Goal: Task Accomplishment & Management: Manage account settings

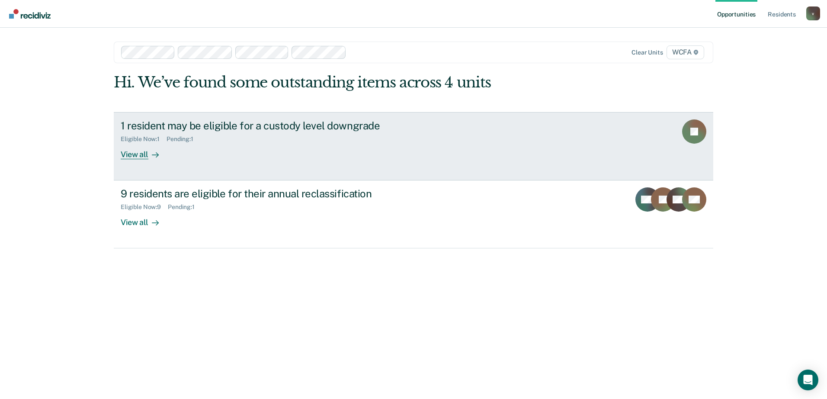
click at [154, 149] on div "View all" at bounding box center [145, 150] width 48 height 17
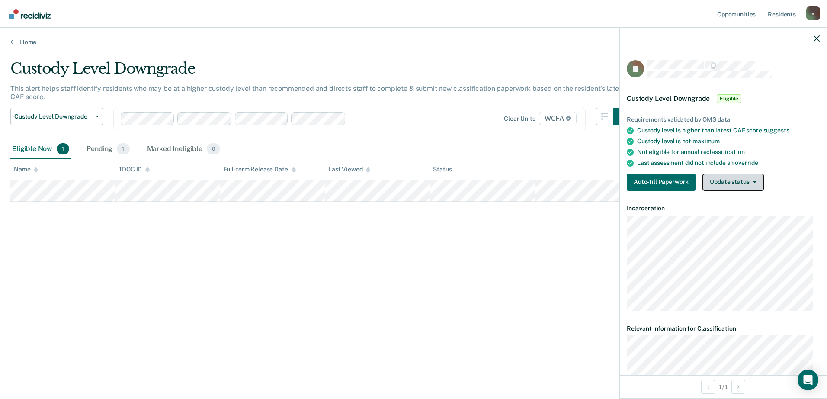
click at [755, 183] on button "Update status" at bounding box center [733, 182] width 61 height 17
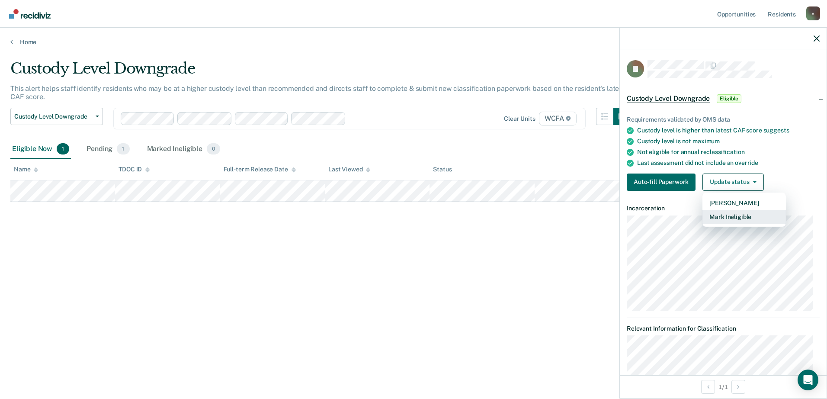
click at [747, 219] on button "Mark Ineligible" at bounding box center [745, 217] width 84 height 14
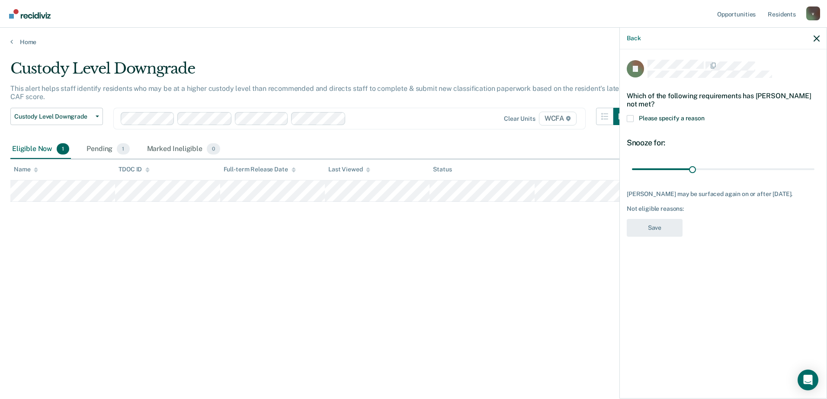
click at [686, 120] on span "Please specify a reason" at bounding box center [672, 118] width 66 height 7
click at [705, 115] on input "Please specify a reason" at bounding box center [705, 115] width 0 height 0
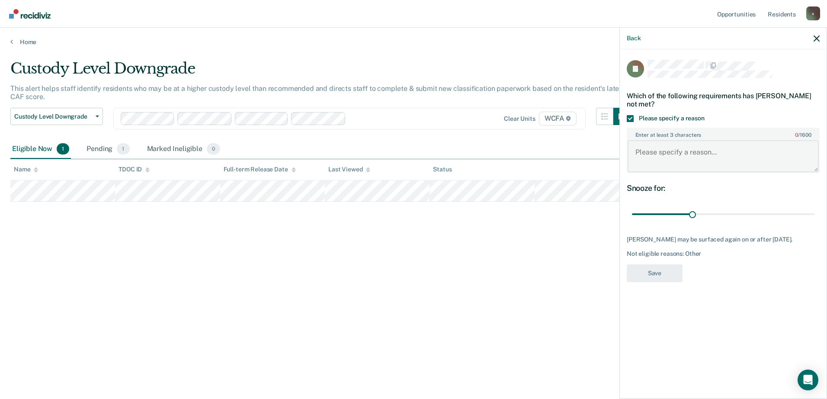
click at [685, 145] on textarea "Enter at least 3 characters 0 / 1600" at bounding box center [723, 156] width 191 height 32
drag, startPoint x: 686, startPoint y: 166, endPoint x: 771, endPoint y: 147, distance: 86.5
click at [771, 147] on textarea "Due to the fact that he has new charge" at bounding box center [723, 156] width 191 height 32
type textarea "Due to the fact that he has new charge"
click at [222, 328] on div "Custody Level Downgrade This alert helps staff identify residents who may be at…" at bounding box center [413, 197] width 807 height 274
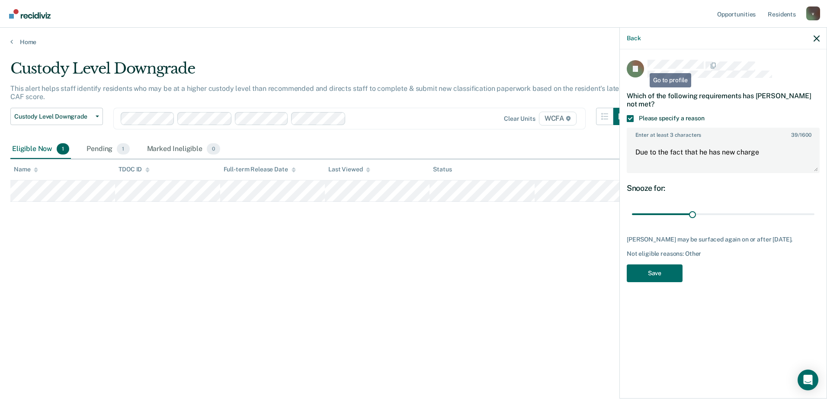
click at [645, 67] on div "TJ" at bounding box center [723, 69] width 193 height 18
click at [630, 61] on icon at bounding box center [627, 67] width 27 height 29
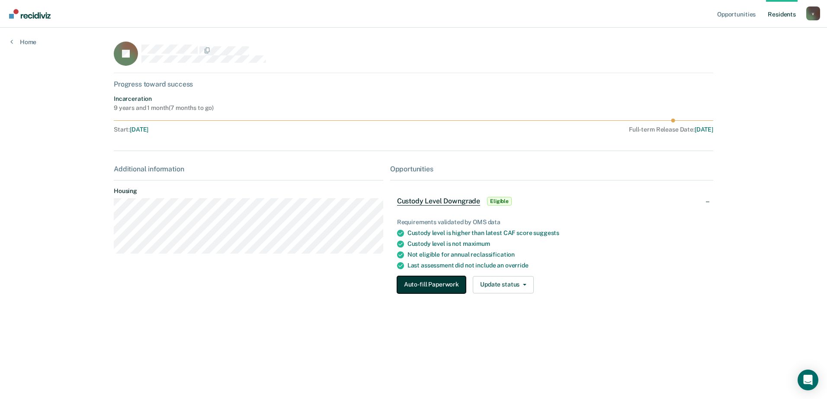
click at [427, 287] on button "Auto-fill Paperwork" at bounding box center [431, 284] width 69 height 17
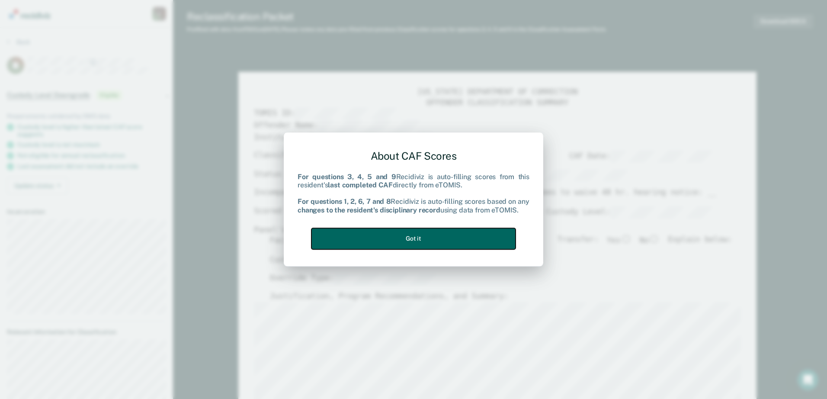
click at [421, 236] on button "Got it" at bounding box center [414, 238] width 204 height 21
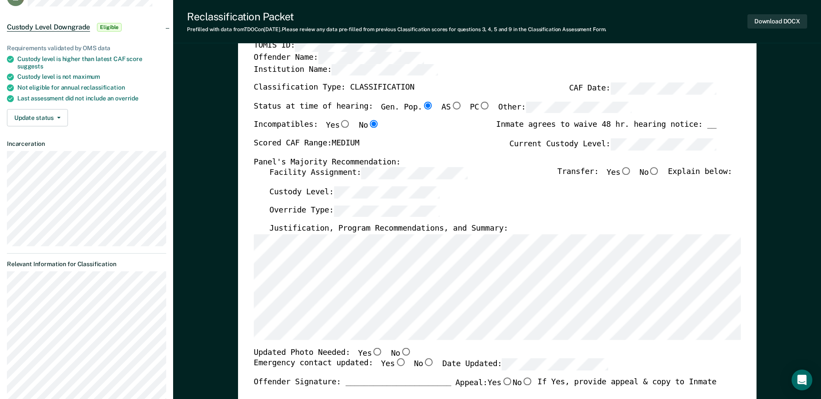
scroll to position [130, 0]
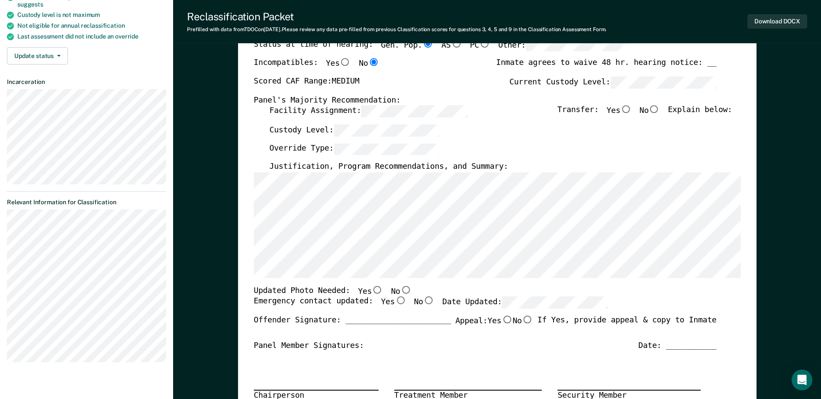
type textarea "x"
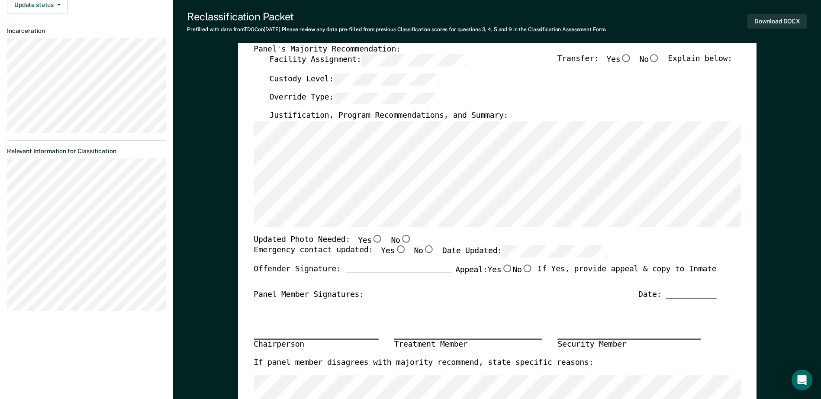
scroll to position [173, 0]
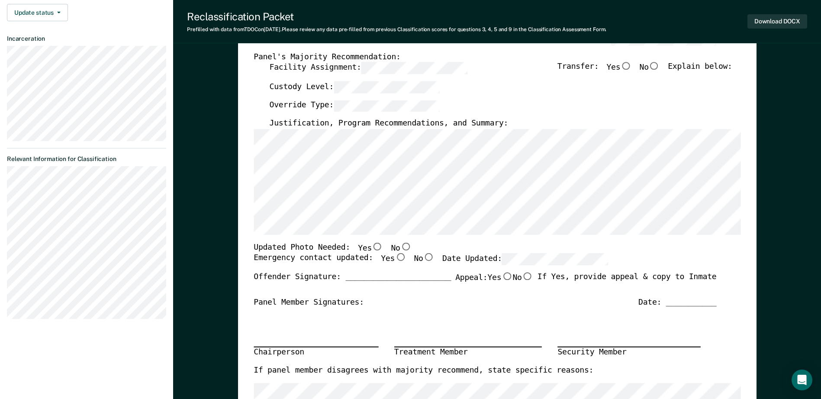
click at [113, 177] on section "Back TJ Custody Level Downgrade Eligible Requirements validated by OMS data Cus…" at bounding box center [86, 96] width 173 height 482
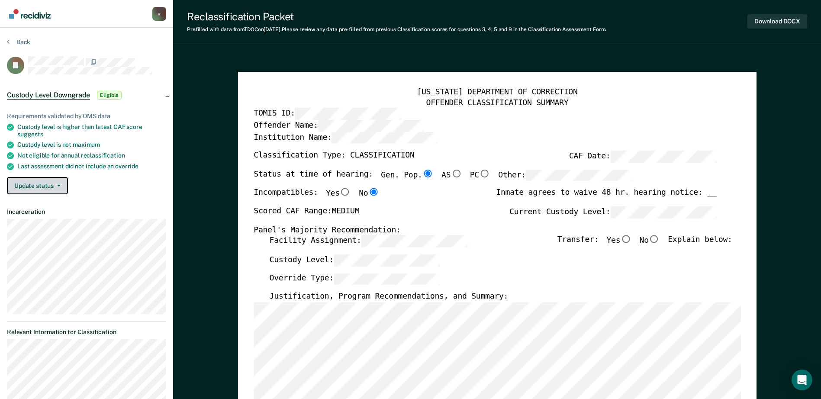
click at [45, 181] on button "Update status" at bounding box center [37, 185] width 61 height 17
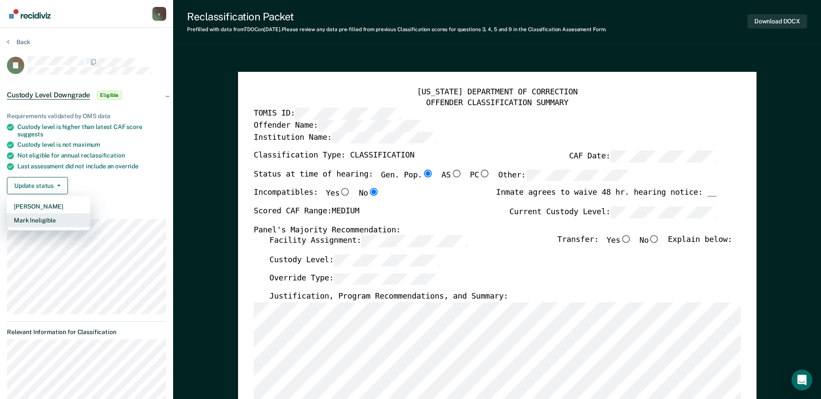
click at [58, 219] on button "Mark Ineligible" at bounding box center [49, 220] width 84 height 14
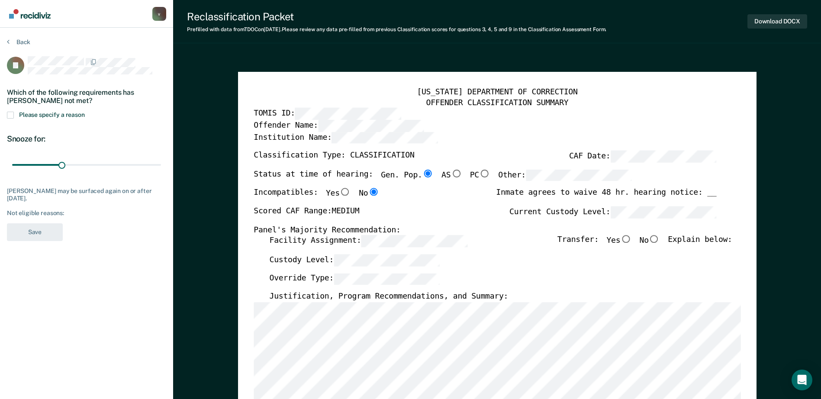
click at [51, 119] on div "Please specify a reason" at bounding box center [86, 119] width 159 height 15
click at [57, 115] on span "Please specify a reason" at bounding box center [52, 114] width 66 height 7
click at [85, 112] on input "Please specify a reason" at bounding box center [85, 112] width 0 height 0
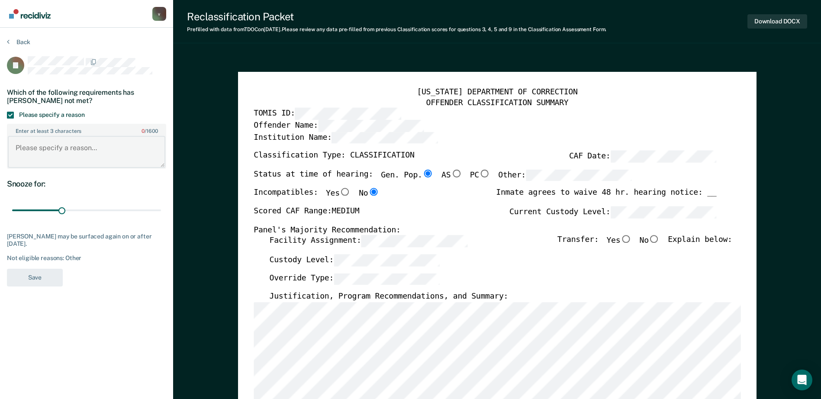
click at [68, 140] on textarea "Enter at least 3 characters 0 / 1600" at bounding box center [87, 152] width 158 height 32
paste textarea "AGGRAVATED ASSAULT: [DATE]"
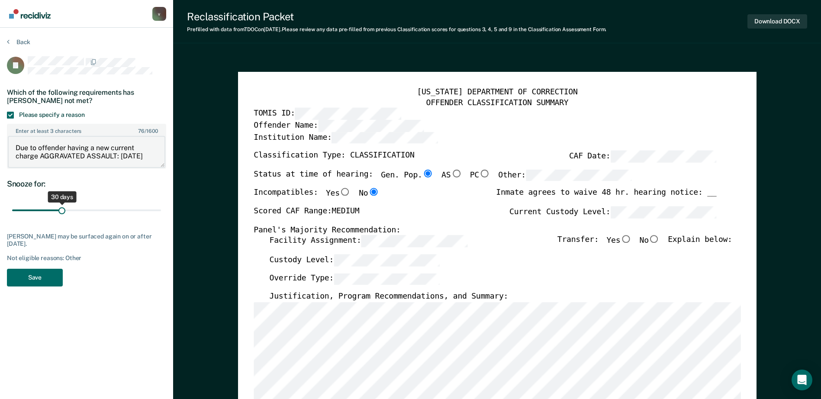
type textarea "Due to offender having a new current charge AGGRAVATED ASSAULT: [DATE]"
click at [61, 211] on input "range" at bounding box center [86, 210] width 149 height 15
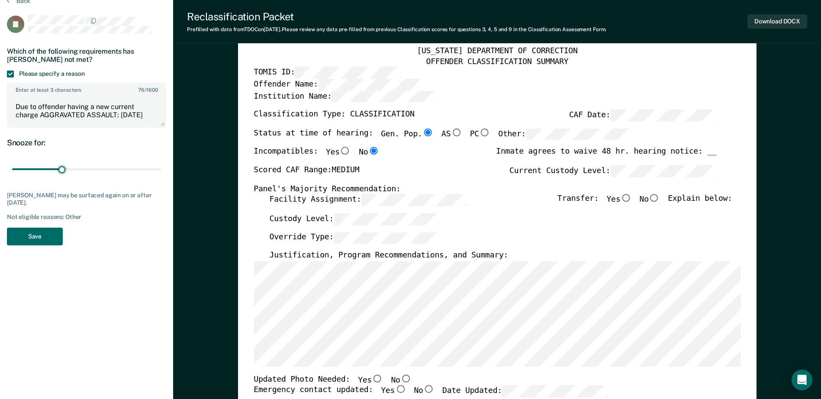
scroll to position [0, 0]
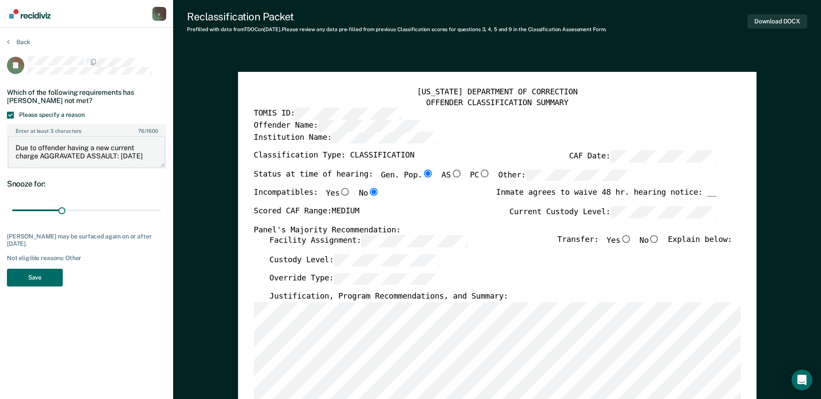
click at [51, 162] on textarea "Due to offender having a new current charge AGGRAVATED ASSAULT: [DATE]" at bounding box center [87, 152] width 158 height 32
drag, startPoint x: 62, startPoint y: 211, endPoint x: 163, endPoint y: 214, distance: 100.4
type input "90"
click at [161, 214] on input "range" at bounding box center [86, 210] width 149 height 15
click at [20, 278] on button "Save" at bounding box center [35, 278] width 56 height 18
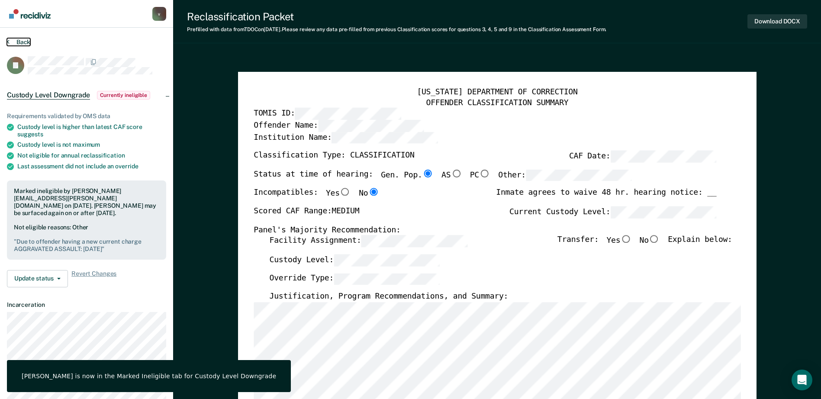
click at [18, 45] on button "Back" at bounding box center [18, 42] width 23 height 8
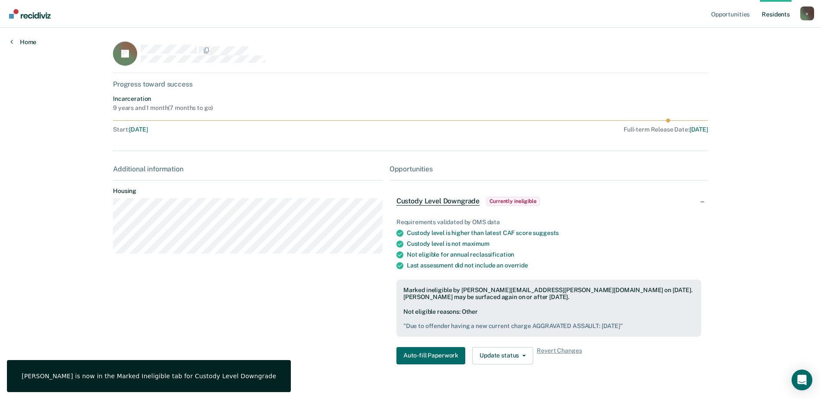
click at [28, 40] on link "Home" at bounding box center [23, 42] width 26 height 8
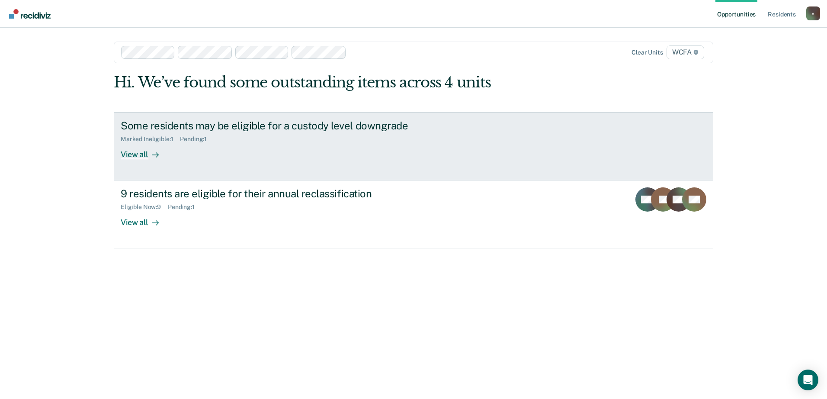
click at [140, 155] on div "View all" at bounding box center [145, 150] width 48 height 17
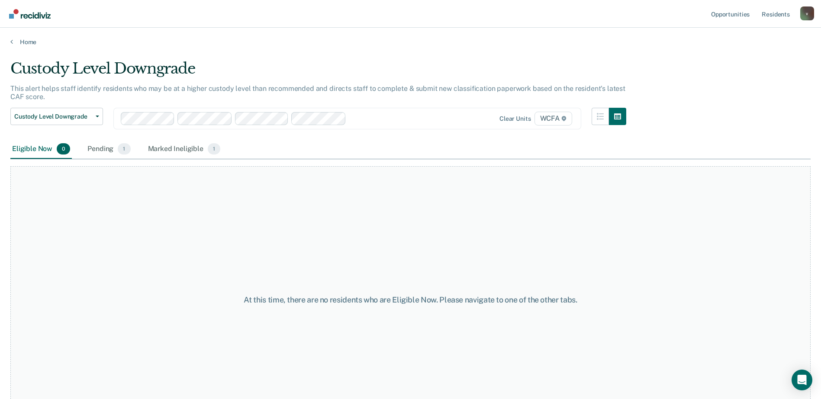
click at [142, 149] on div "Eligible Now 0 Pending 1 Marked Ineligible 1" at bounding box center [116, 149] width 212 height 19
click at [117, 148] on div "Pending 1" at bounding box center [109, 149] width 46 height 19
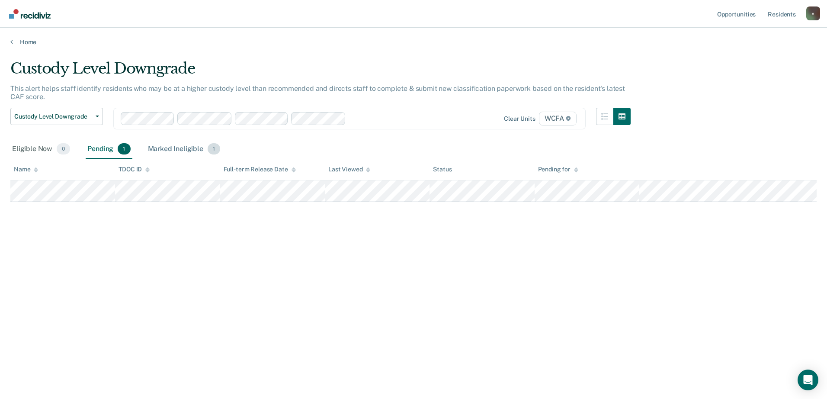
click at [175, 151] on div "Marked Ineligible 1" at bounding box center [184, 149] width 76 height 19
click at [26, 149] on div "Eligible Now 0" at bounding box center [40, 149] width 61 height 19
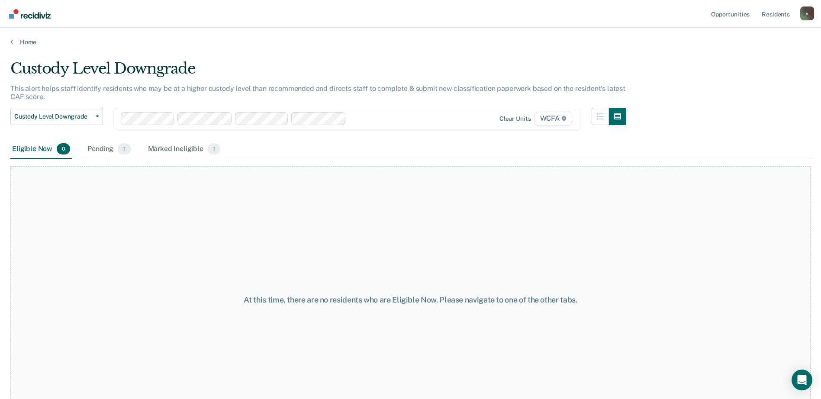
click at [25, 36] on div "Home" at bounding box center [410, 37] width 821 height 18
click at [26, 41] on link "Home" at bounding box center [410, 42] width 800 height 8
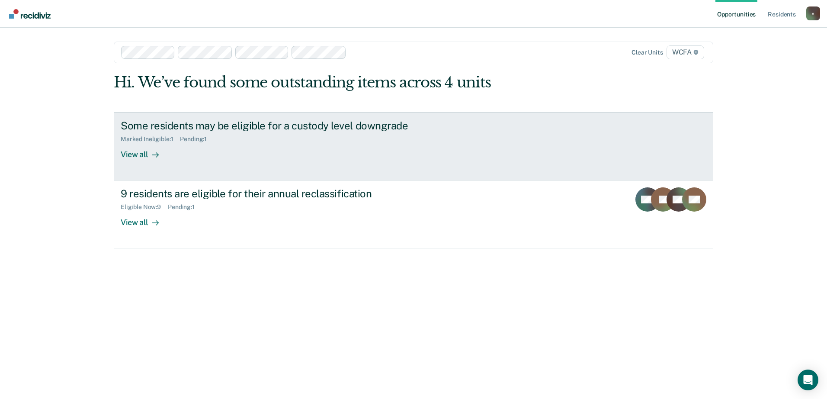
click at [142, 157] on div "View all" at bounding box center [145, 150] width 48 height 17
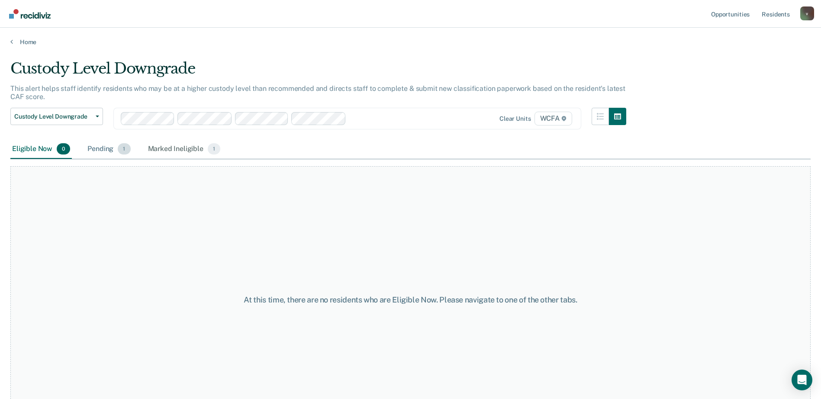
click at [104, 149] on div "Pending 1" at bounding box center [109, 149] width 46 height 19
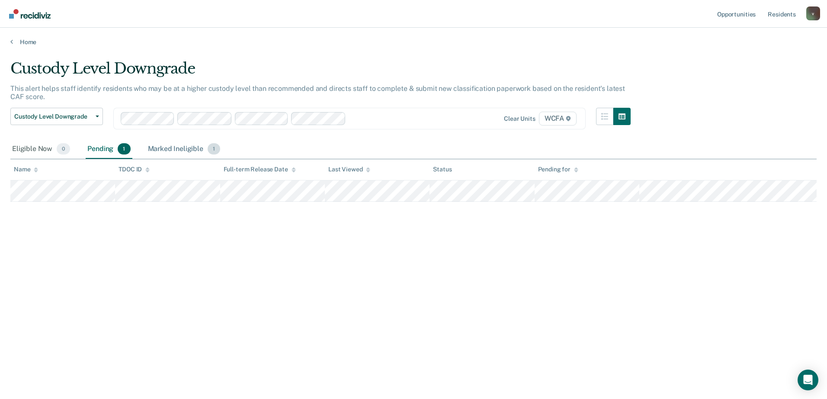
click at [163, 149] on div "Marked Ineligible 1" at bounding box center [184, 149] width 76 height 19
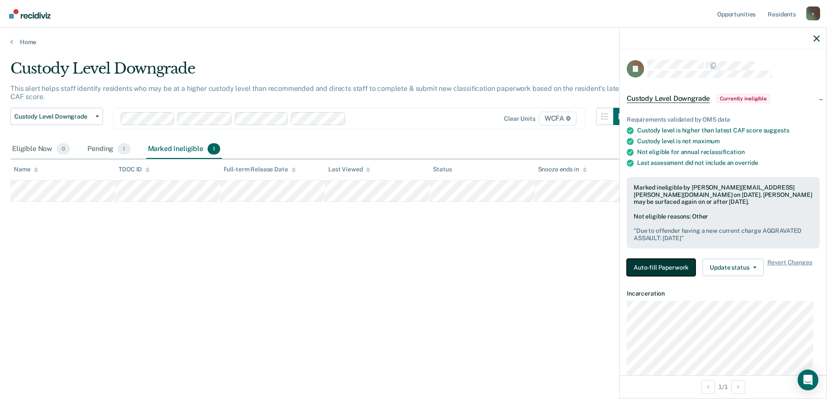
click at [665, 269] on button "Auto-fill Paperwork" at bounding box center [661, 267] width 69 height 17
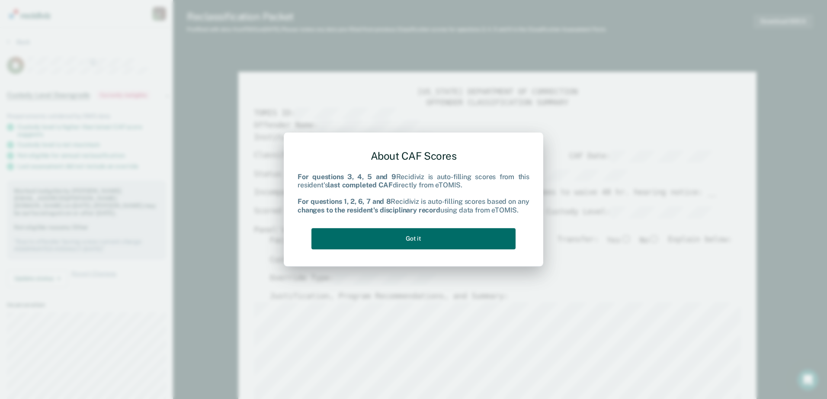
type textarea "x"
click at [398, 232] on button "Got it" at bounding box center [414, 238] width 204 height 21
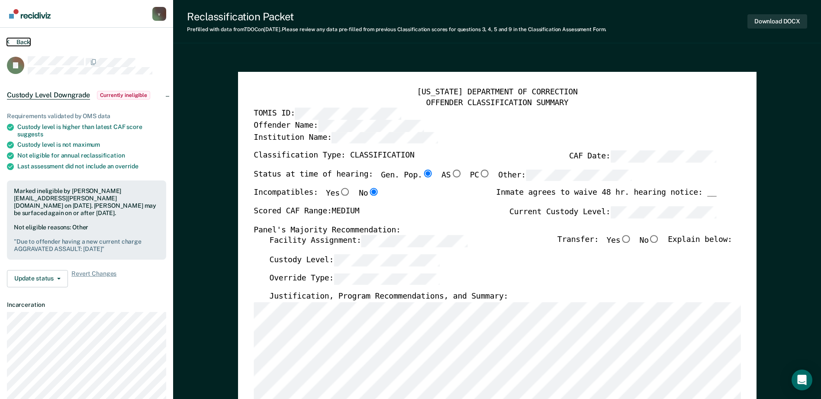
click at [24, 42] on button "Back" at bounding box center [18, 42] width 23 height 8
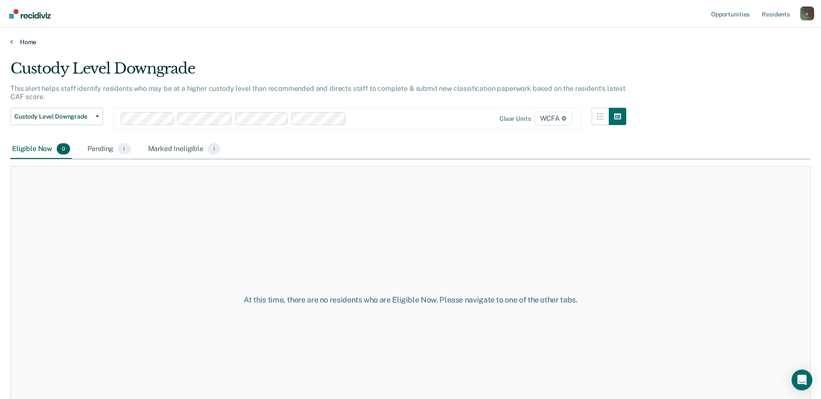
click at [26, 39] on link "Home" at bounding box center [410, 42] width 800 height 8
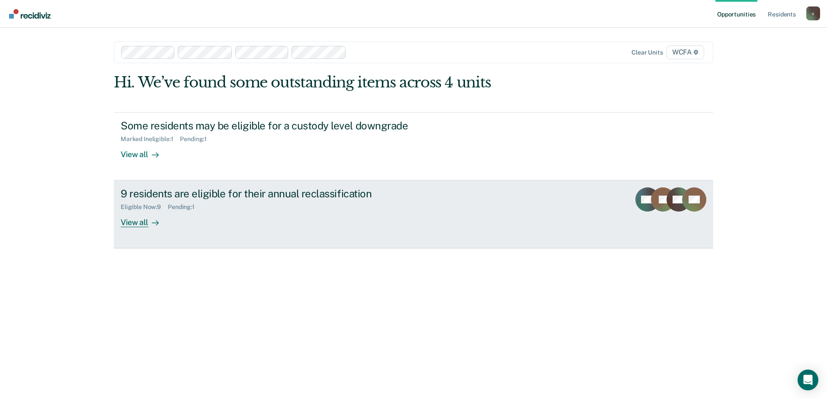
click at [205, 237] on link "9 residents are eligible for their annual reclassification Eligible Now : 9 Pen…" at bounding box center [414, 214] width 600 height 68
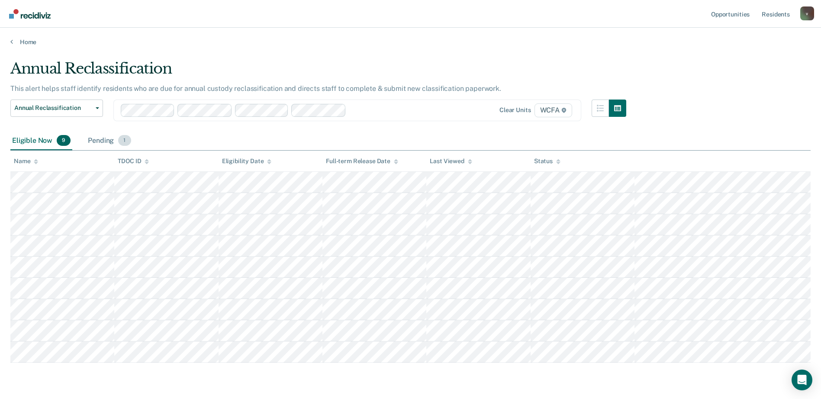
click at [106, 142] on div "Pending 1" at bounding box center [109, 141] width 46 height 19
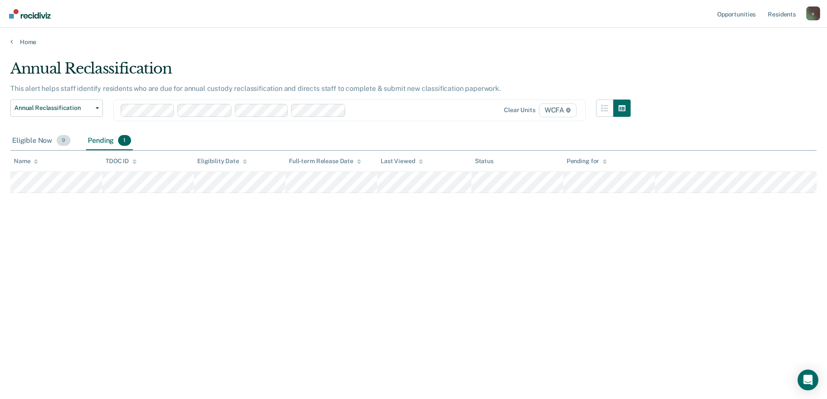
click at [33, 145] on div "Eligible Now 9" at bounding box center [41, 141] width 62 height 19
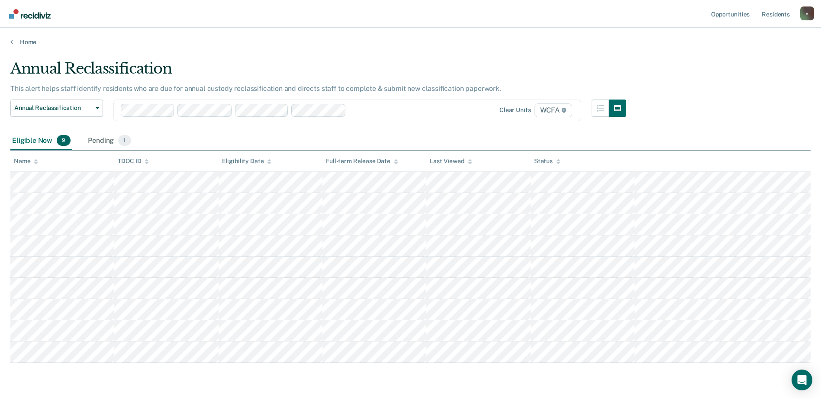
click at [17, 37] on div "Home" at bounding box center [410, 37] width 821 height 18
click at [23, 47] on main "Annual Reclassification This alert helps staff identify residents who are due f…" at bounding box center [410, 234] width 821 height 377
click at [24, 42] on link "Home" at bounding box center [410, 42] width 800 height 8
